Goal: Navigation & Orientation: Go to known website

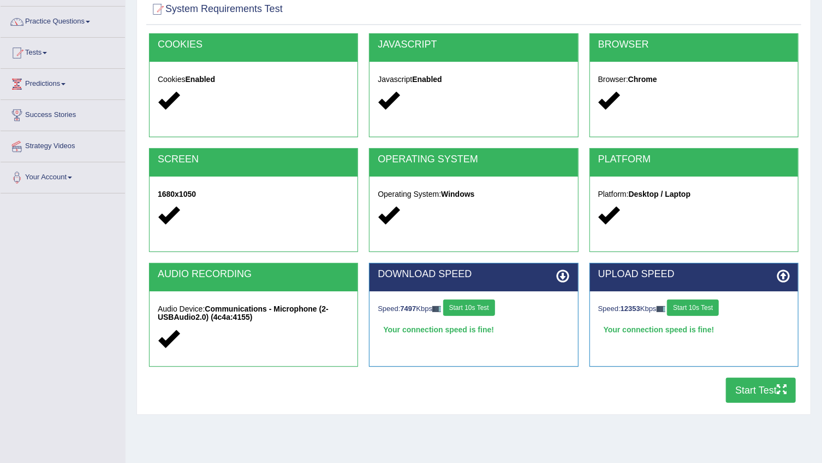
scroll to position [61, 0]
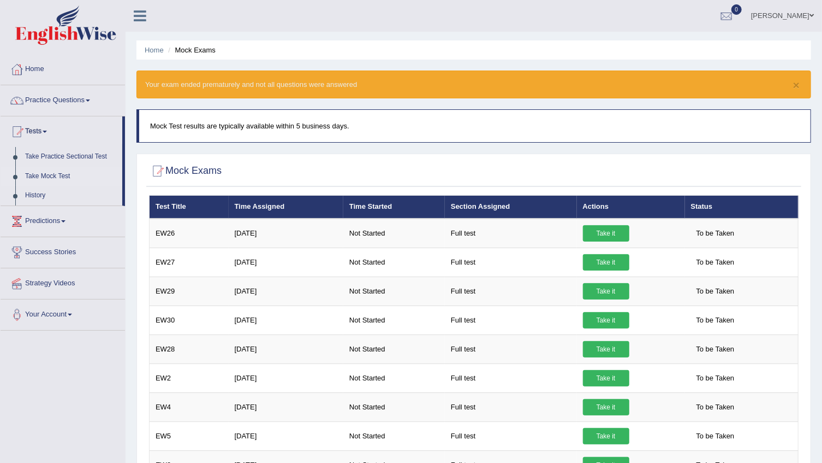
click at [37, 67] on link "Home" at bounding box center [63, 67] width 125 height 27
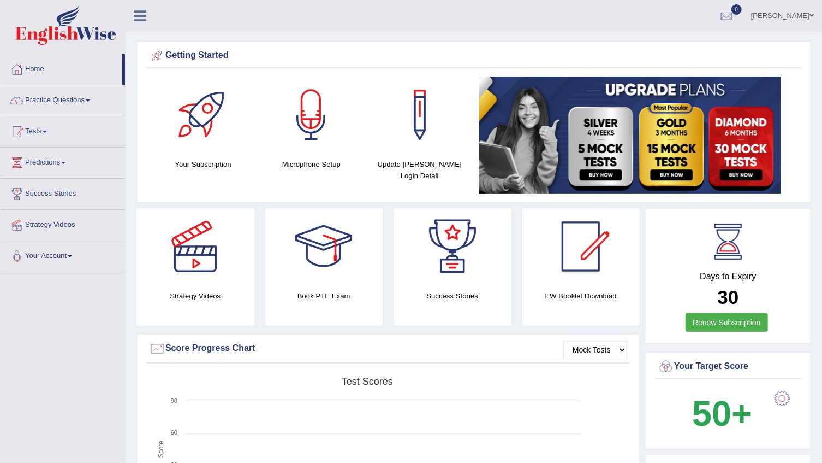
click at [810, 15] on span at bounding box center [812, 15] width 4 height 7
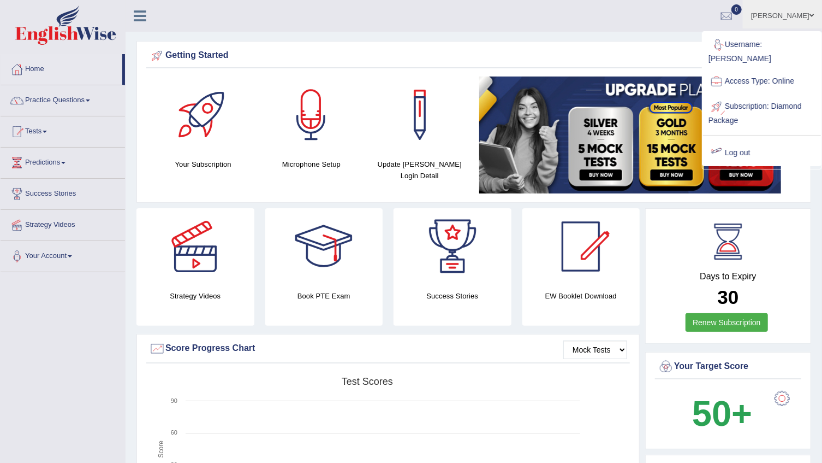
click at [743, 141] on link "Log out" at bounding box center [762, 152] width 118 height 25
